Goal: Task Accomplishment & Management: Use online tool/utility

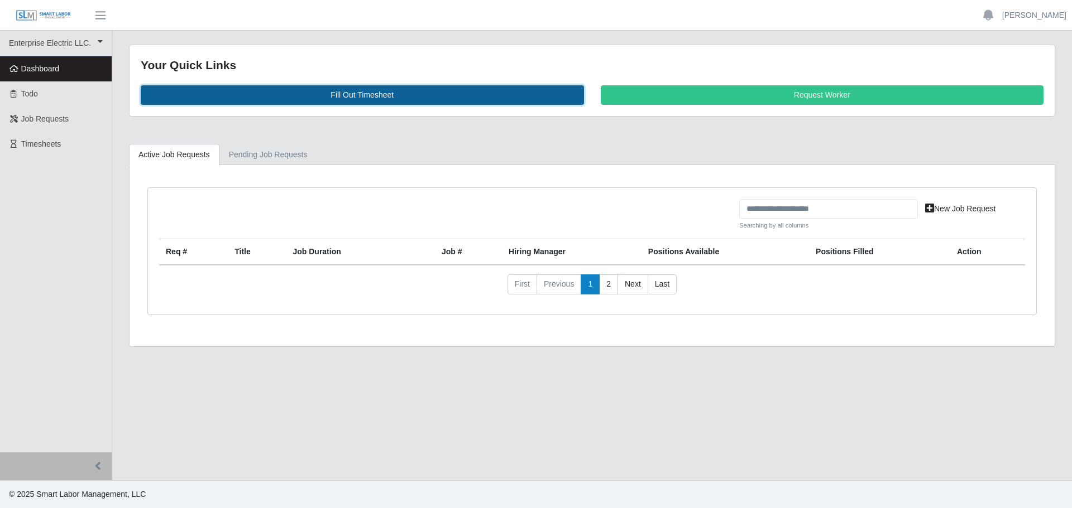
click at [263, 95] on link "Fill Out Timesheet" at bounding box center [362, 95] width 443 height 20
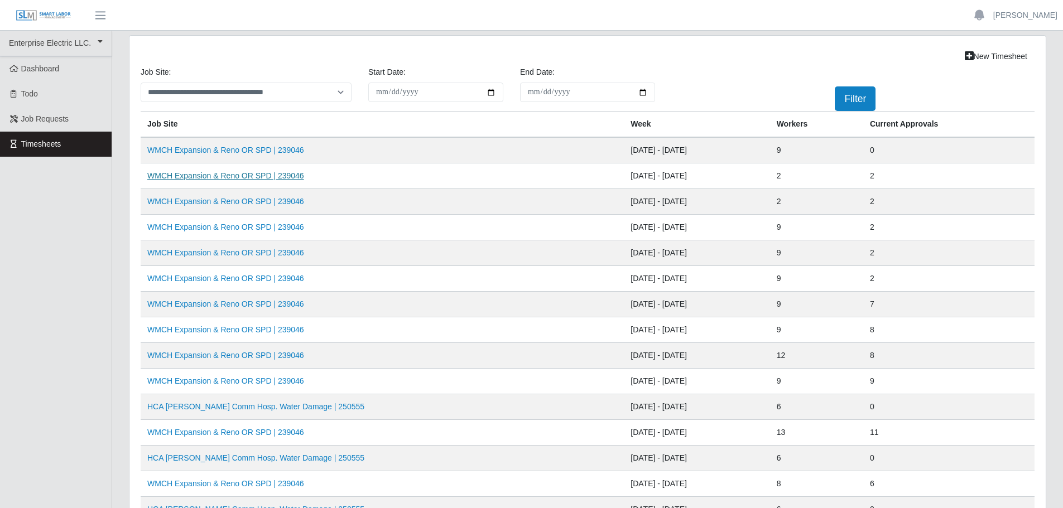
click at [268, 177] on link "WMCH Expansion & Reno OR SPD | 239046" at bounding box center [225, 175] width 157 height 9
